Goal: Book appointment/travel/reservation

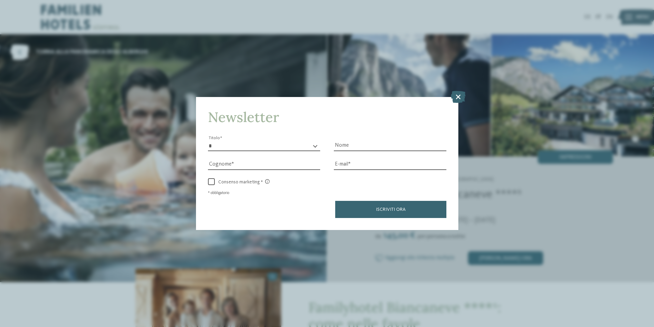
click at [457, 97] on icon at bounding box center [458, 96] width 15 height 12
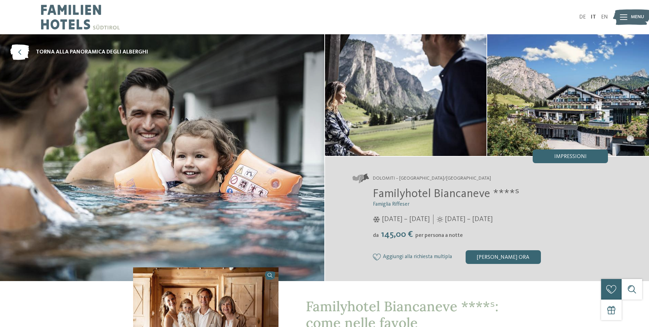
click at [64, 22] on img at bounding box center [80, 17] width 79 height 34
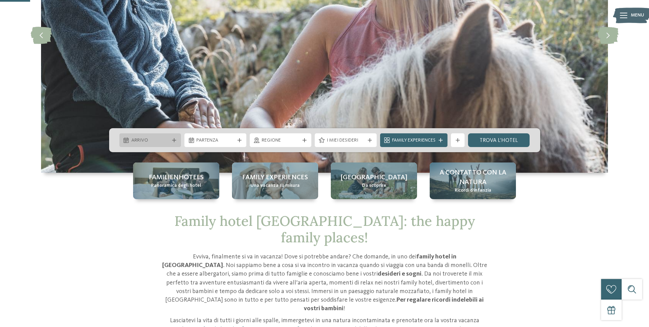
click at [157, 136] on div "Arrivo" at bounding box center [150, 140] width 62 height 14
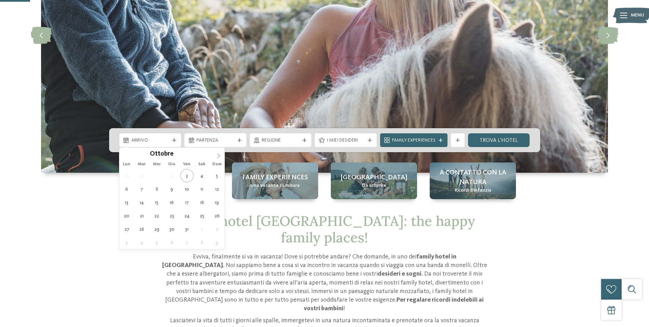
click at [217, 157] on icon at bounding box center [218, 155] width 5 height 5
type input "****"
click at [217, 157] on icon at bounding box center [218, 155] width 5 height 5
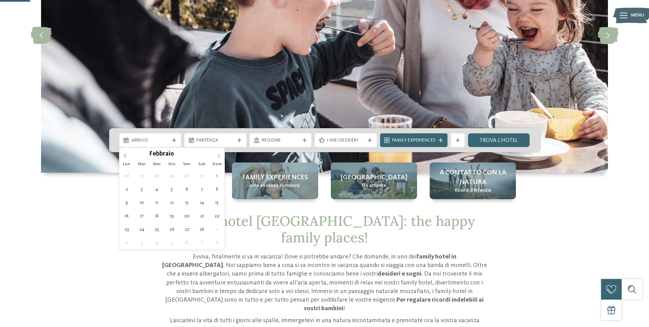
click at [217, 157] on icon at bounding box center [218, 155] width 5 height 5
type div "27.03.2026"
type input "****"
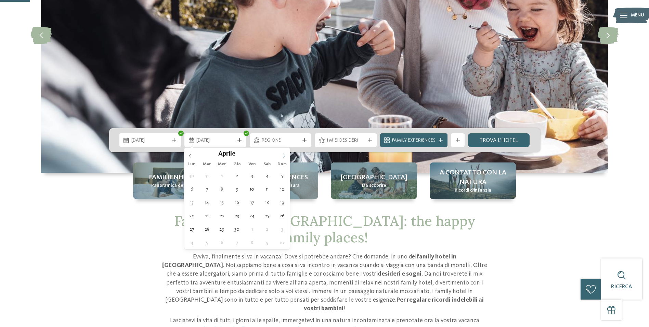
click at [284, 155] on icon at bounding box center [284, 155] width 5 height 5
type div "01.04.2026"
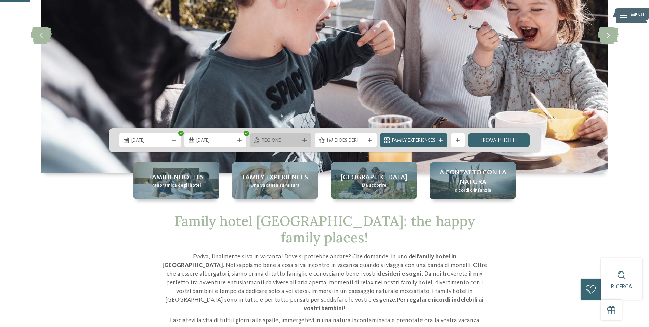
click at [278, 142] on span "Regione" at bounding box center [281, 140] width 38 height 7
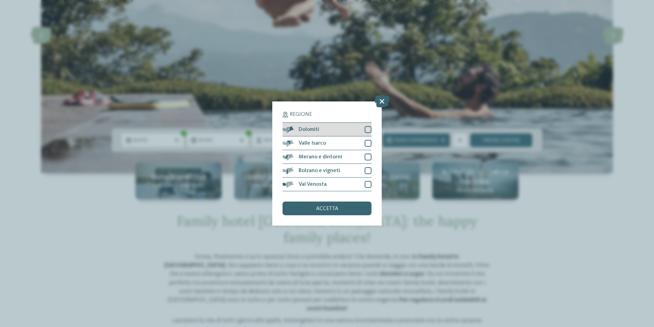
click at [368, 130] on div at bounding box center [368, 129] width 7 height 7
click at [368, 143] on div at bounding box center [368, 143] width 7 height 7
click at [343, 212] on div "accetta" at bounding box center [327, 208] width 89 height 14
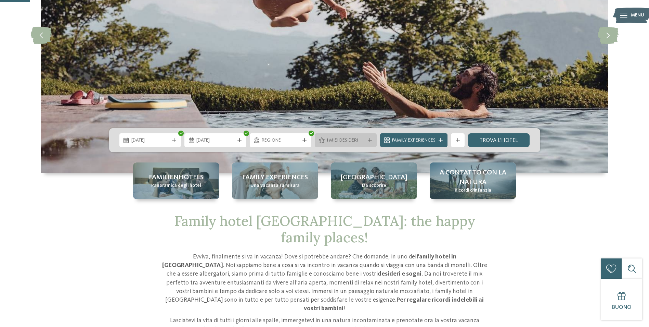
click at [351, 138] on span "I miei desideri" at bounding box center [346, 140] width 38 height 7
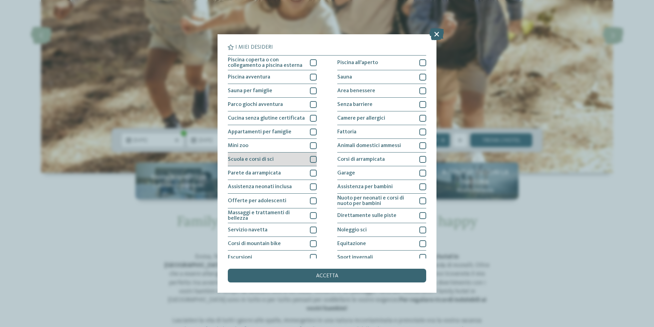
click at [298, 156] on div "Scuola e corsi di sci" at bounding box center [272, 159] width 89 height 14
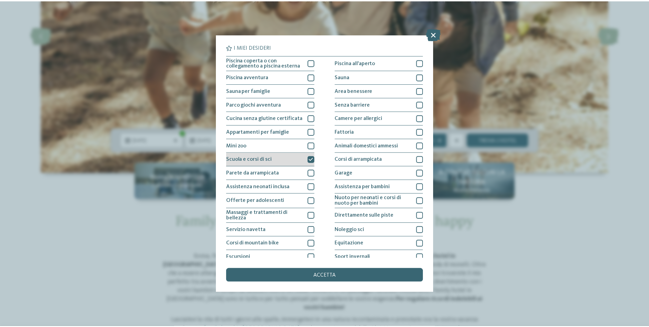
scroll to position [33, 0]
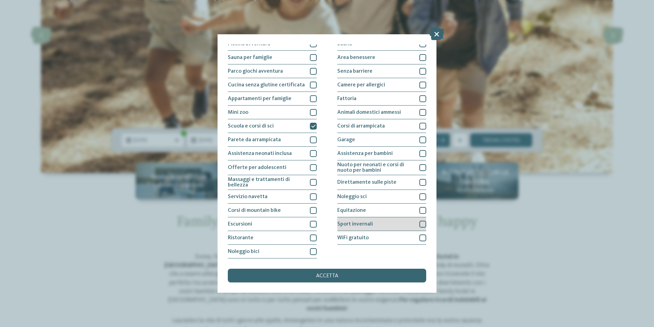
click at [354, 226] on span "Sport invernali" at bounding box center [356, 223] width 36 height 5
click at [355, 280] on div "accetta" at bounding box center [327, 275] width 199 height 14
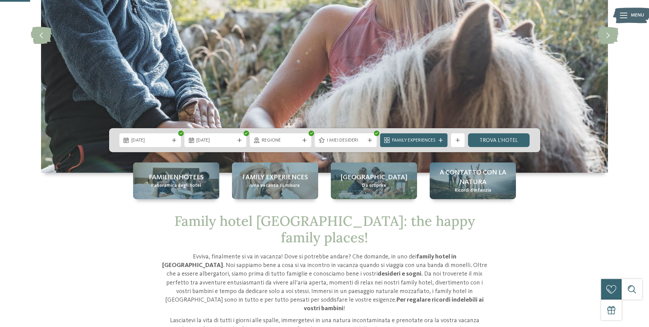
click at [517, 133] on div "27.03.2026 01.04.2026" at bounding box center [324, 140] width 431 height 24
click at [503, 140] on link "trova l’hotel" at bounding box center [499, 140] width 62 height 14
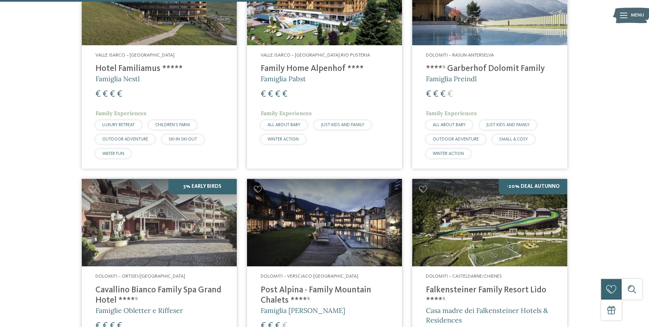
scroll to position [567, 0]
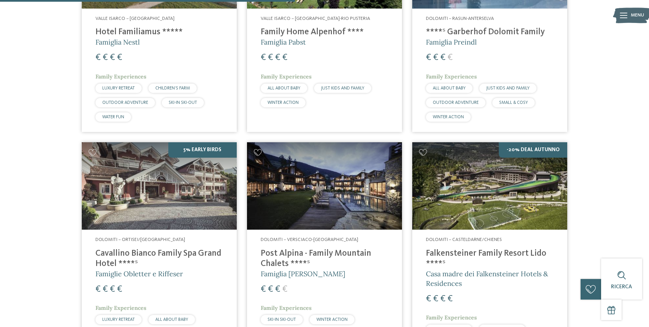
click at [183, 257] on h4 "Cavallino Bianco Family Spa Grand Hotel ****ˢ" at bounding box center [160, 258] width 128 height 21
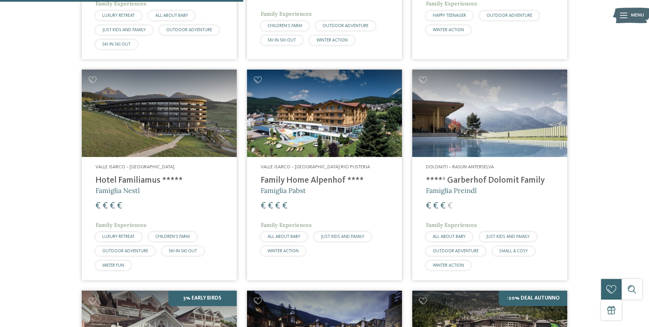
scroll to position [396, 0]
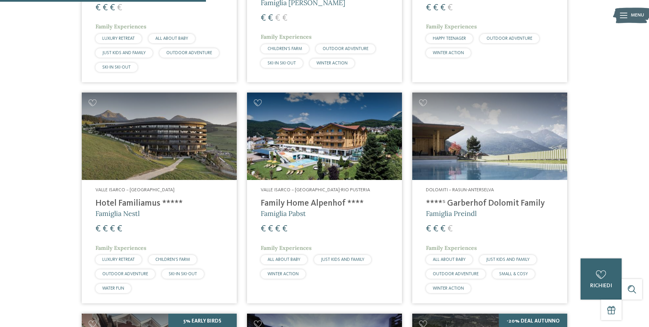
click at [133, 197] on div "Valle Isarco – Maranza Hotel Familiamus ***** Famiglia Nestl € € € € Family Exp…" at bounding box center [159, 241] width 155 height 123
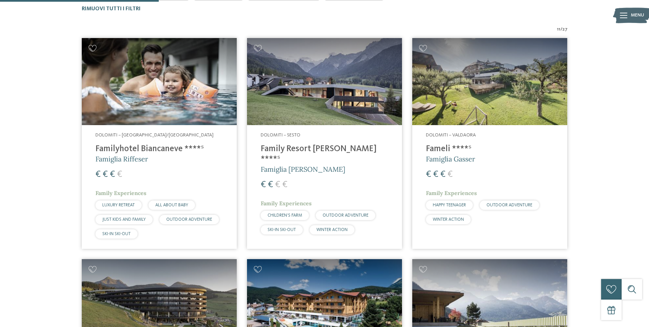
scroll to position [225, 0]
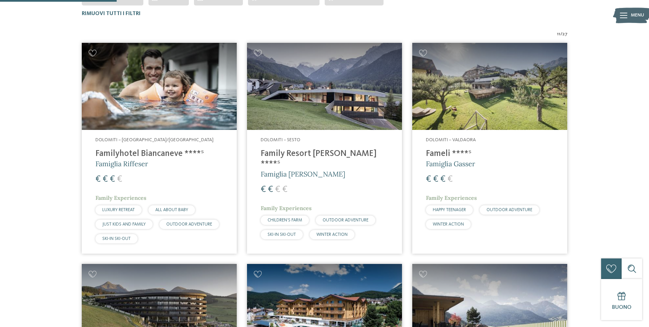
click at [330, 120] on img at bounding box center [324, 86] width 155 height 87
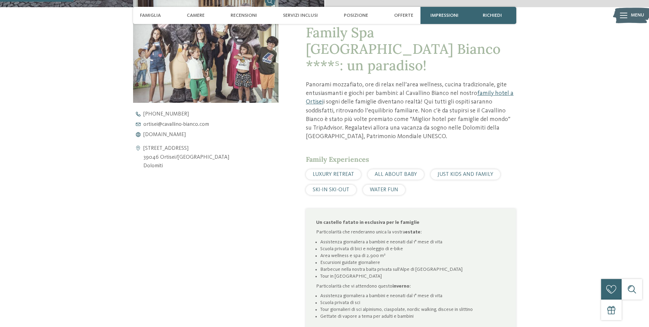
scroll to position [274, 0]
click at [186, 136] on span "www.cavallino-bianco.com" at bounding box center [164, 133] width 42 height 5
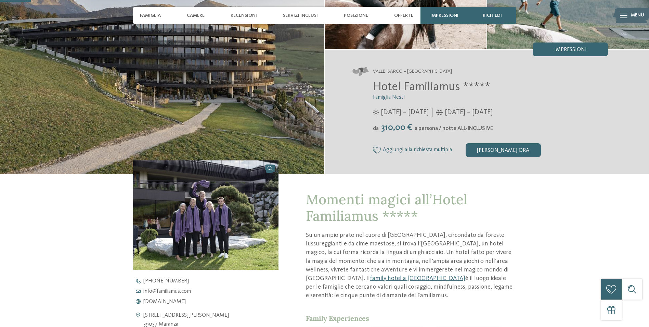
scroll to position [137, 0]
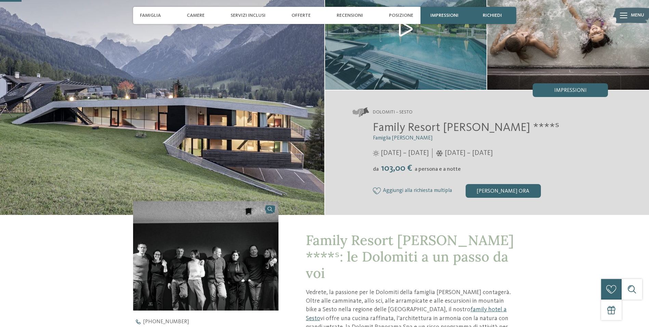
scroll to position [68, 0]
